Goal: Transaction & Acquisition: Subscribe to service/newsletter

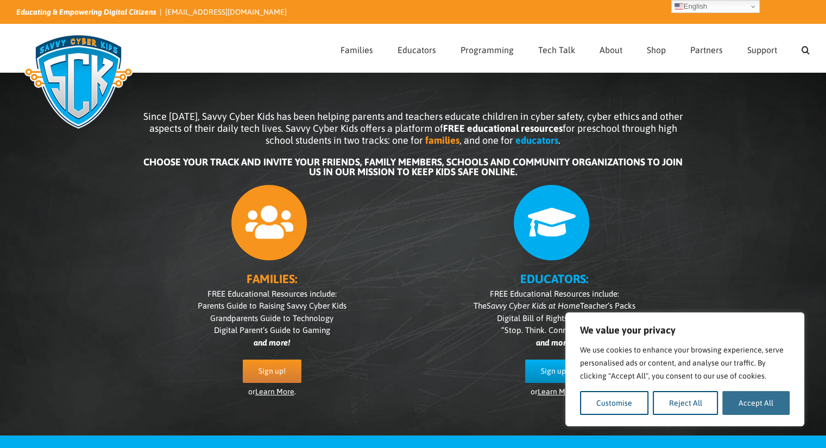
click at [735, 402] on button "Accept All" at bounding box center [755, 403] width 67 height 24
checkbox input "true"
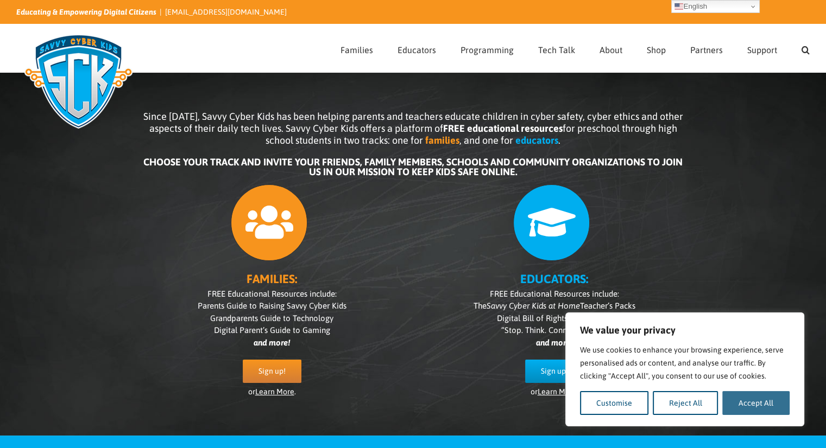
checkbox input "true"
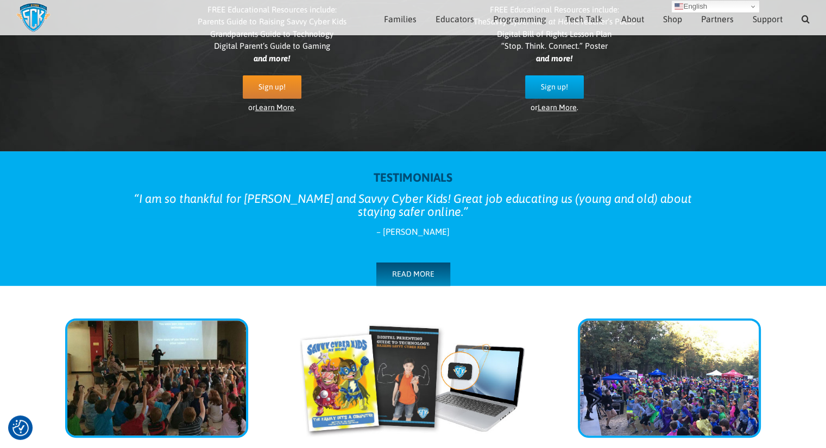
scroll to position [154, 0]
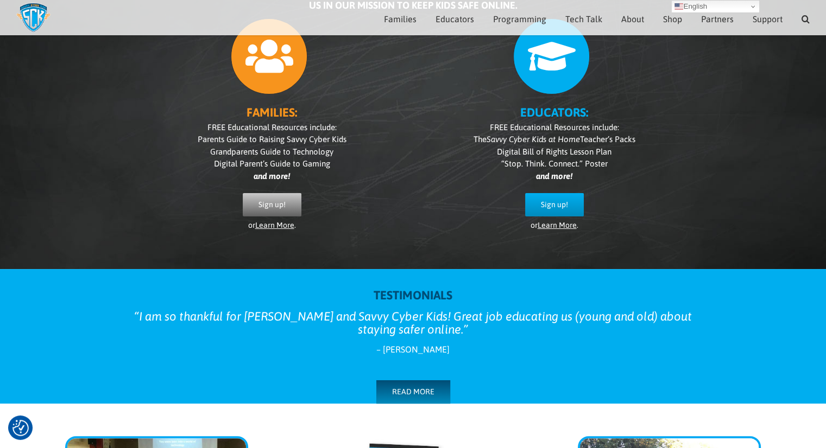
click at [274, 194] on link "Sign up!" at bounding box center [272, 204] width 59 height 23
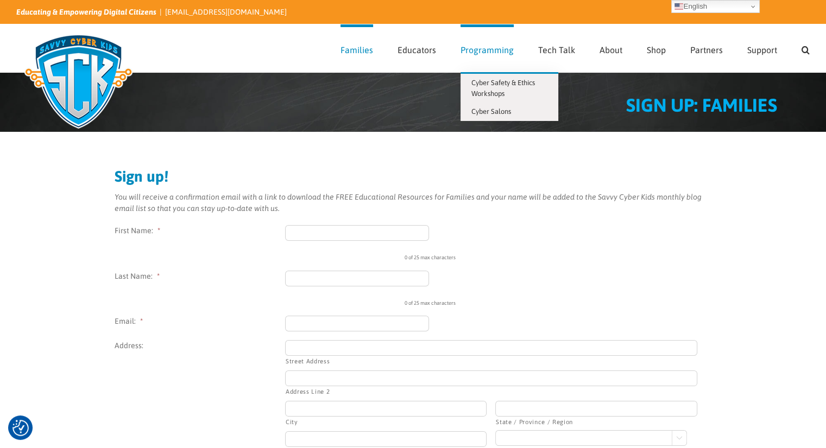
click at [477, 51] on span "Programming" at bounding box center [486, 50] width 53 height 9
